Goal: Communication & Community: Answer question/provide support

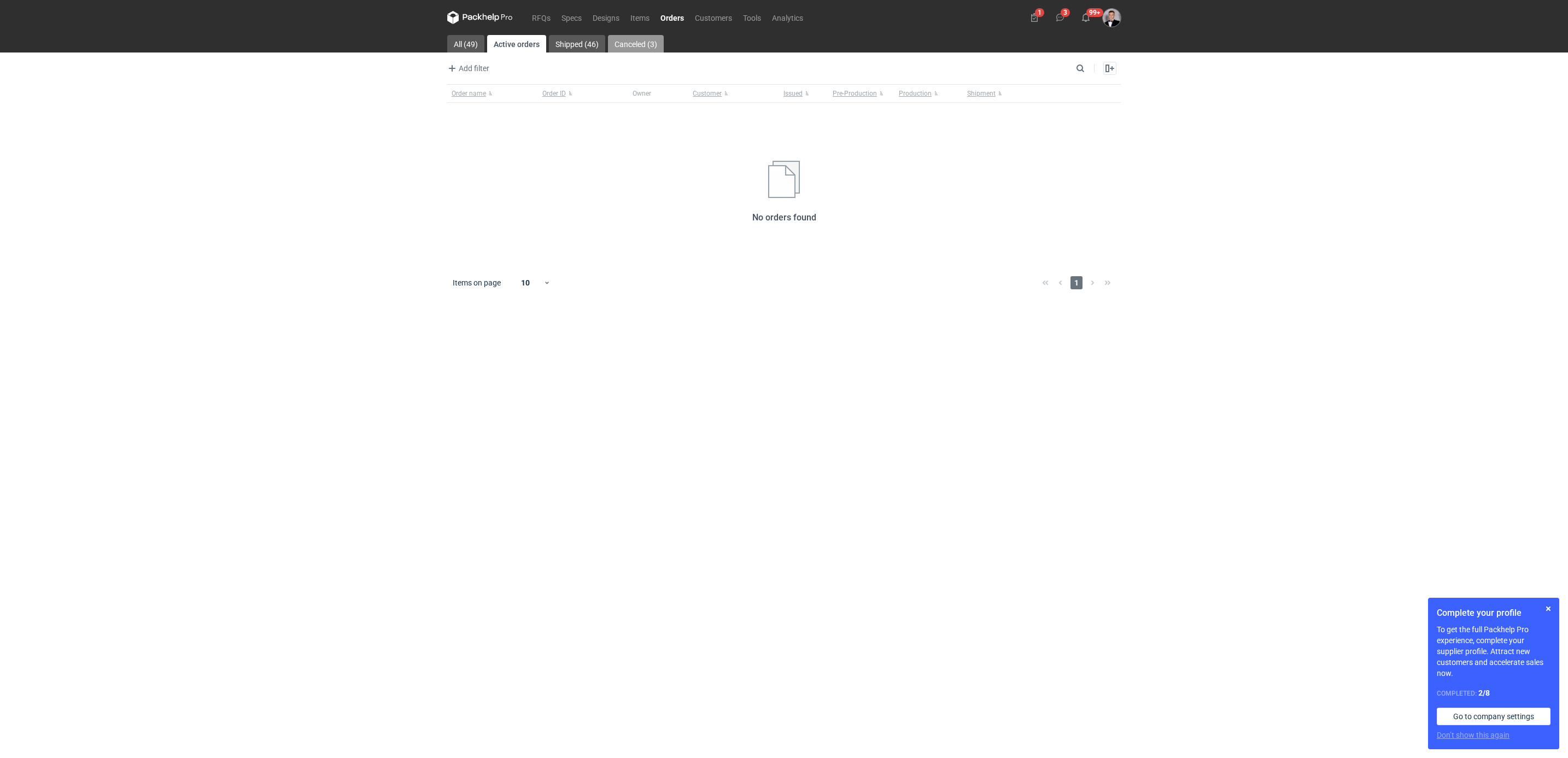
click at [634, 42] on link "Canceled (3)" at bounding box center [635, 43] width 56 height 17
click at [599, 40] on link "Shipped (46)" at bounding box center [575, 43] width 57 height 17
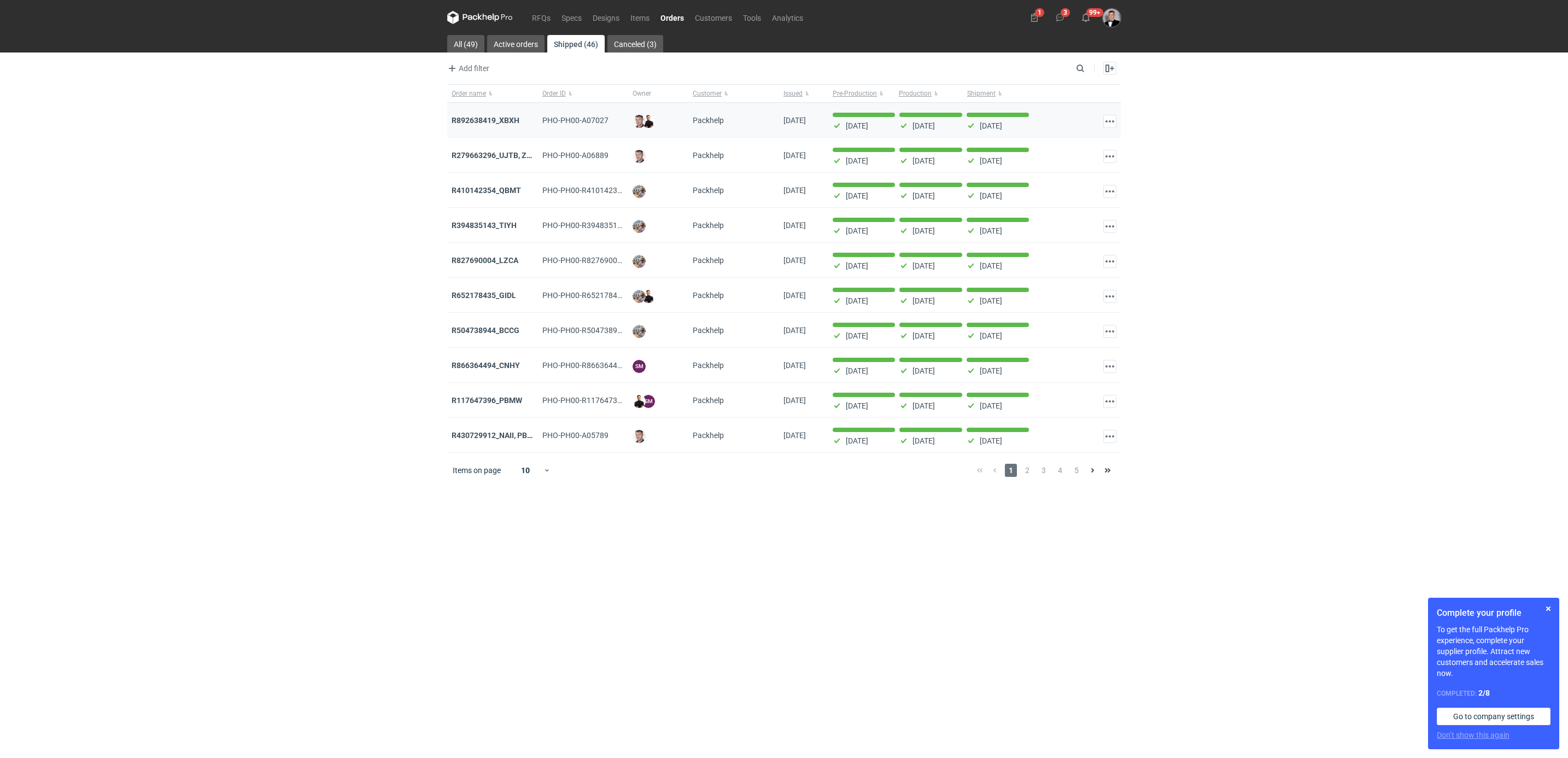
click at [489, 108] on div "R892638419_XBXH" at bounding box center [492, 120] width 91 height 35
click at [491, 122] on strong "R892638419_XBXH" at bounding box center [485, 121] width 68 height 9
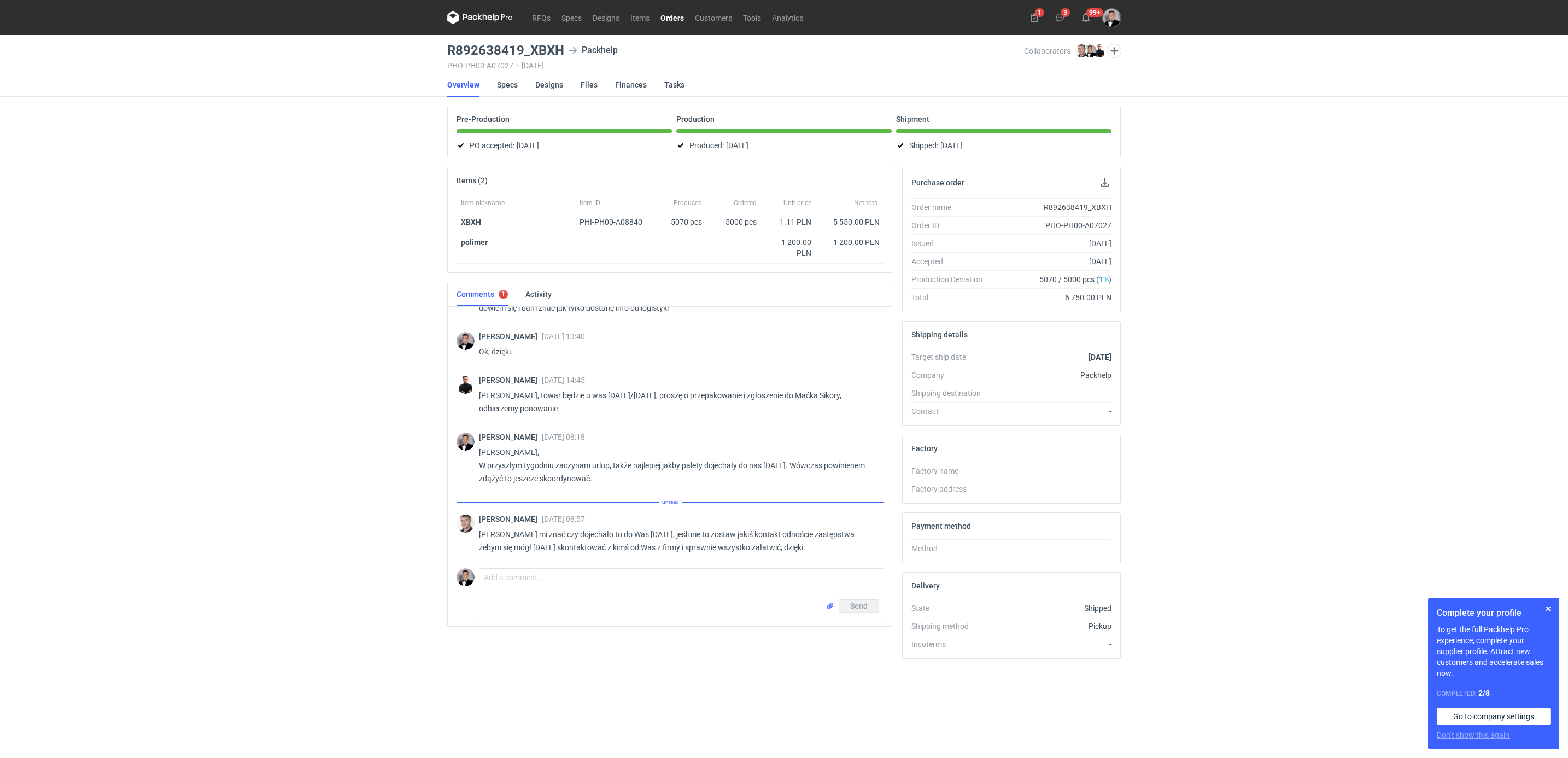
scroll to position [909, 0]
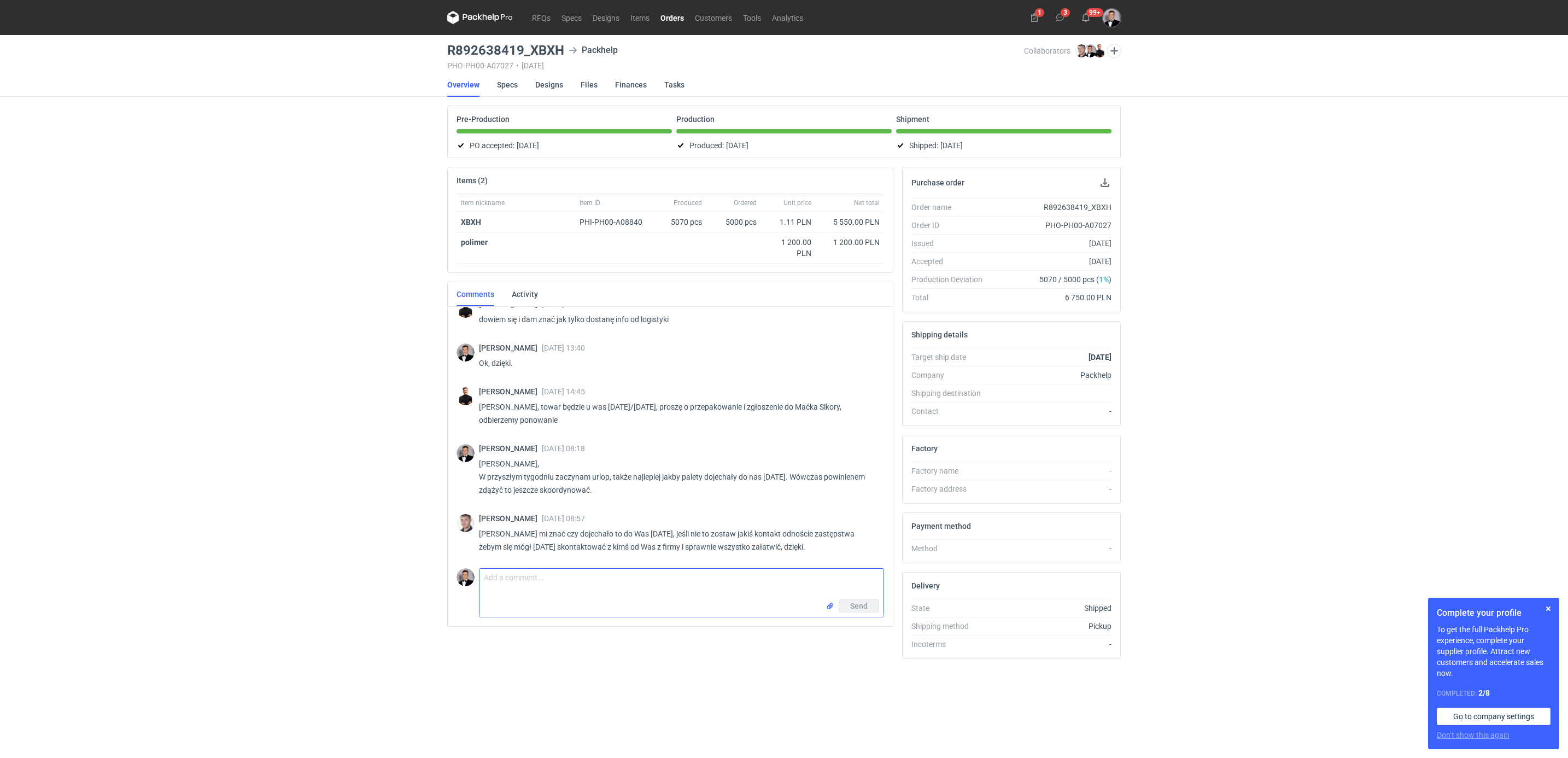
click at [689, 573] on textarea "Comment message" at bounding box center [681, 584] width 404 height 31
click at [784, 582] on textarea "[PERSON_NAME]. W razie co proszę przypomnij się [DATE] w godzinach 13:00-14:00." at bounding box center [681, 584] width 404 height 31
type textarea "[PERSON_NAME]. W razie co proszę przypomnij się [DATE] w godzinach 13:00-14:00."
click at [856, 608] on span "Send" at bounding box center [858, 606] width 17 height 8
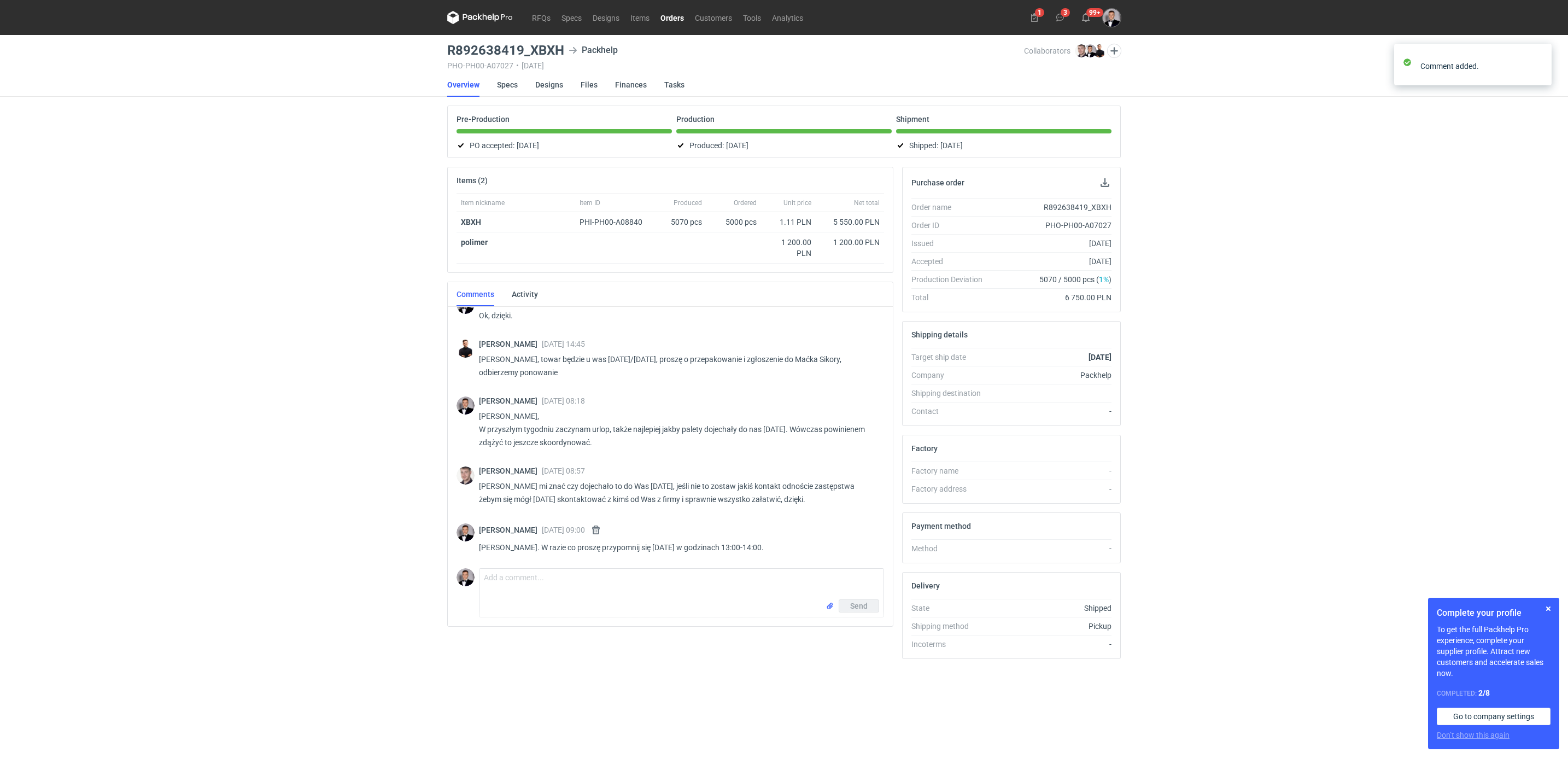
click at [327, 485] on div "RFQs Specs Designs Items Orders Customers Tools Analytics 1 3 99+ [PERSON_NAME]…" at bounding box center [784, 379] width 1568 height 758
